Goal: Unclear

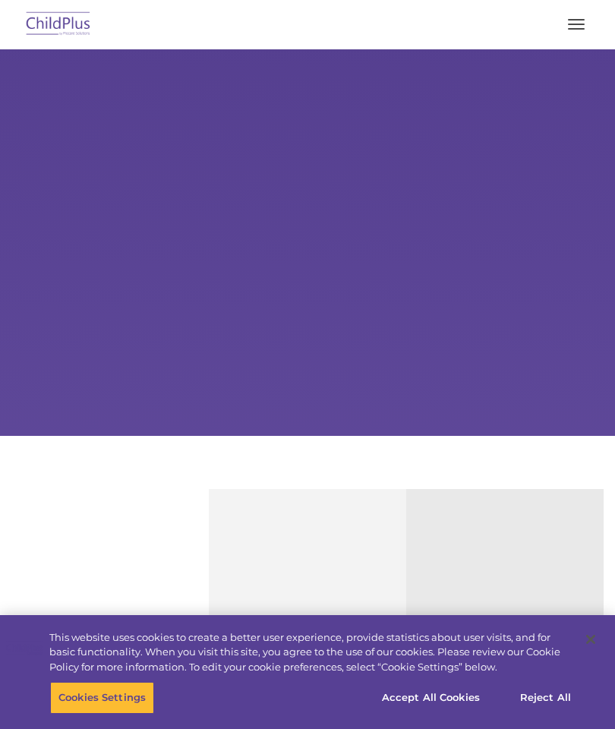
select select "MEDIUM"
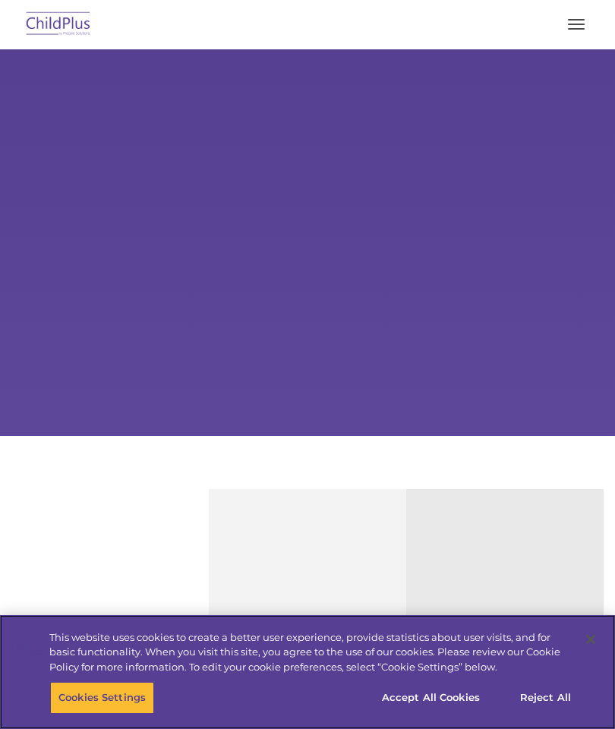
click at [449, 706] on button "Accept All Cookies" at bounding box center [431, 698] width 115 height 32
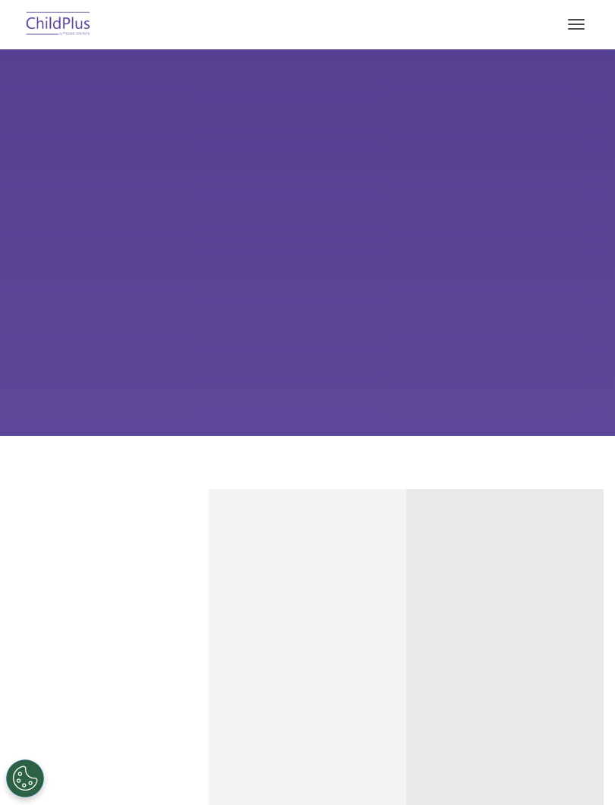
select select "MEDIUM"
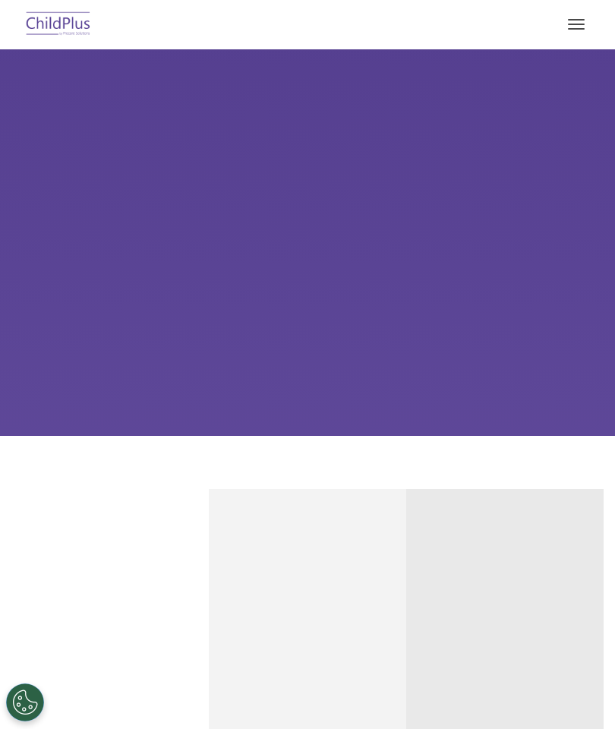
select select "MEDIUM"
